Goal: Task Accomplishment & Management: Use online tool/utility

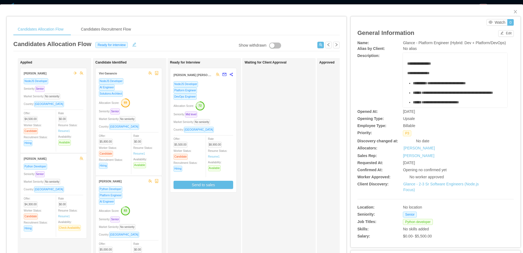
scroll to position [76, 0]
click at [512, 9] on span "Close" at bounding box center [515, 11] width 15 height 15
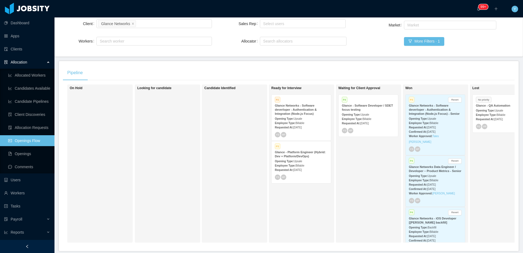
scroll to position [36, 0]
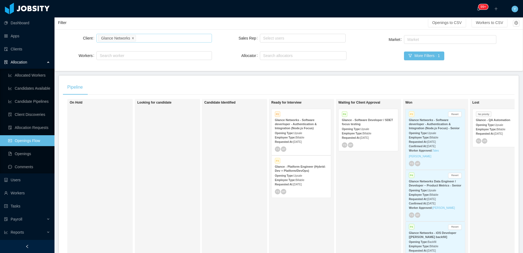
click at [133, 39] on icon "icon: close" at bounding box center [133, 37] width 3 height 3
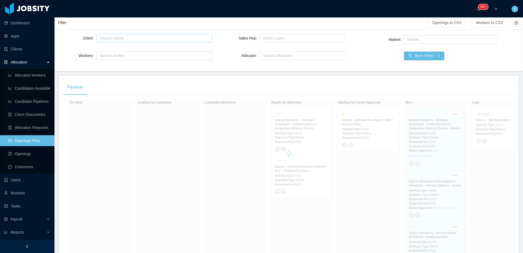
click at [144, 39] on div "Search clients" at bounding box center [153, 37] width 106 height 5
type input "******"
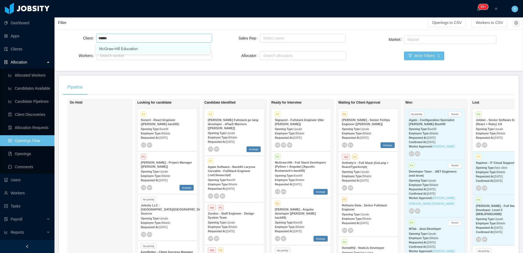
click at [122, 50] on li "McGraw-Hill Education" at bounding box center [153, 48] width 114 height 9
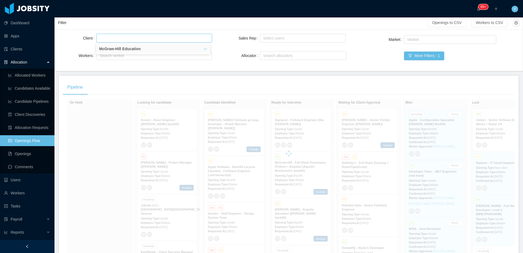
click at [162, 24] on div "Filter" at bounding box center [243, 23] width 370 height 10
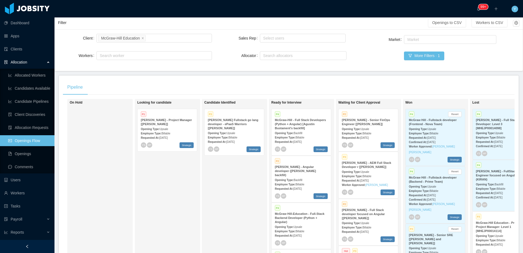
click at [358, 136] on div "Requested At: [DATE]" at bounding box center [368, 138] width 53 height 6
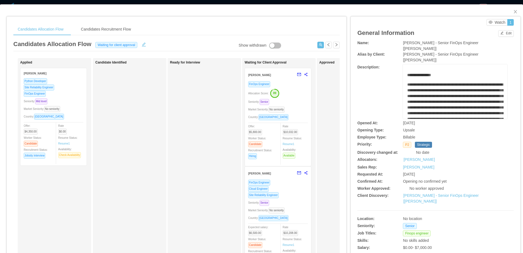
click at [295, 207] on div "FinOps Engineer Cloud Engineer Site Reliability Engineer Seniority: Senior Mark…" at bounding box center [278, 221] width 60 height 84
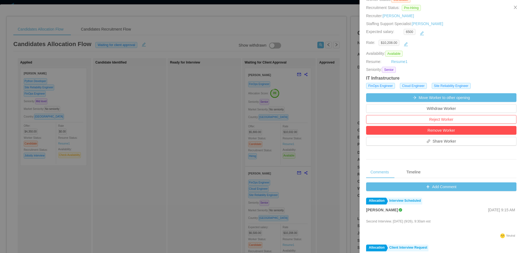
scroll to position [78, 0]
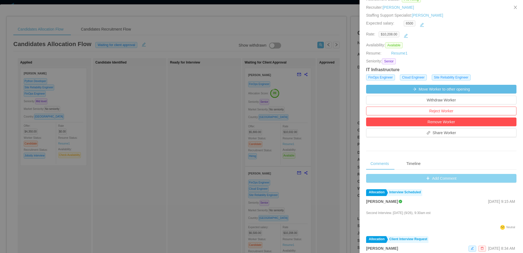
click at [417, 182] on button "Add Comment" at bounding box center [441, 178] width 150 height 9
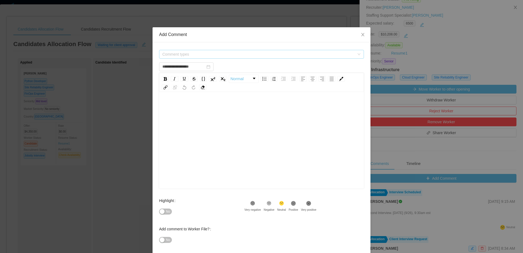
click at [235, 50] on span "Comment types" at bounding box center [259, 54] width 195 height 8
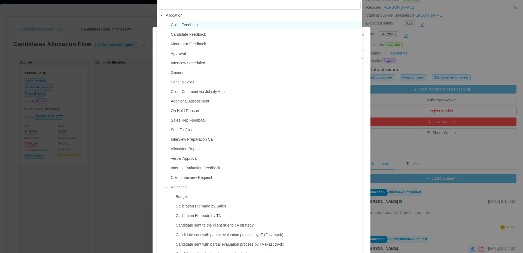
click at [230, 27] on span "Client Feedback" at bounding box center [264, 24] width 191 height 7
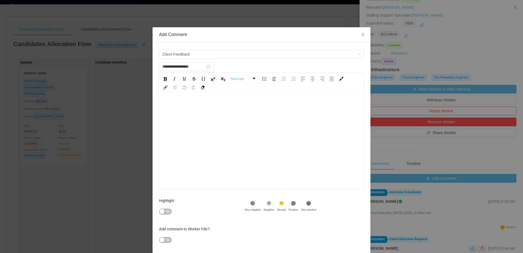
click at [242, 117] on div "rdw-editor" at bounding box center [261, 148] width 196 height 95
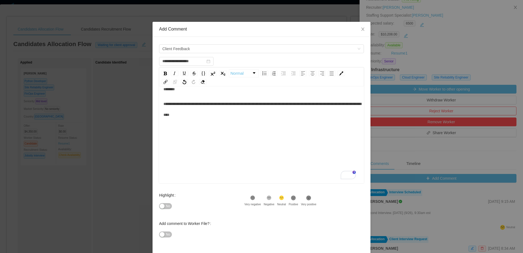
scroll to position [26, 0]
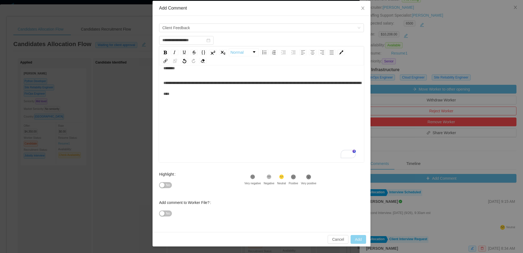
type input "**********"
click at [355, 242] on button "Add" at bounding box center [359, 239] width 16 height 9
